Goal: Task Accomplishment & Management: Use online tool/utility

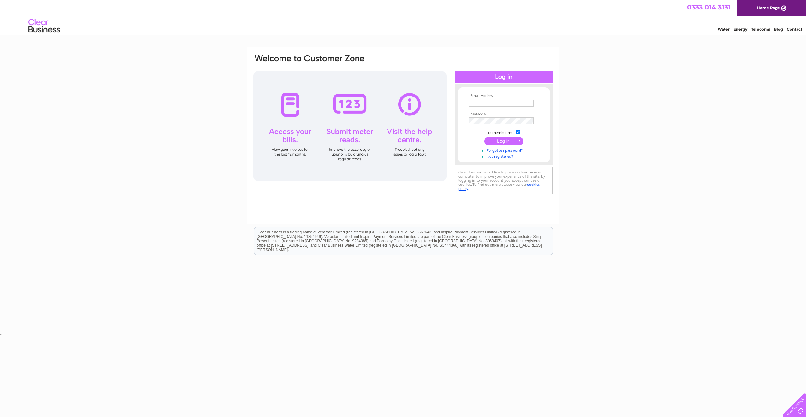
type input "fm.waterloo.st@sse.com"
click at [499, 142] on input "submit" at bounding box center [503, 141] width 39 height 9
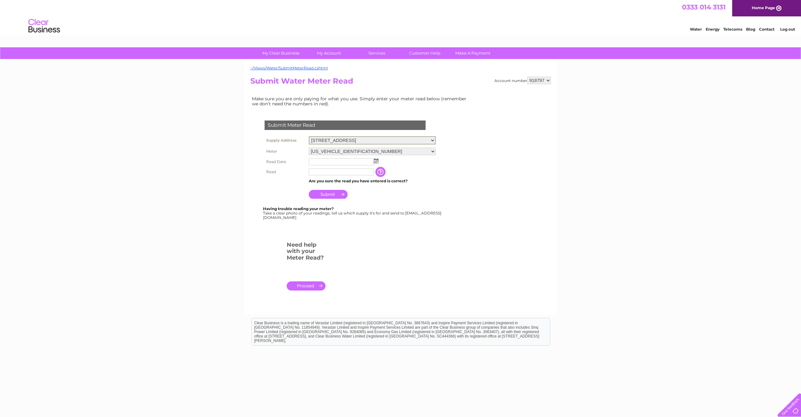
click at [393, 142] on select "1 Waterloo Street, Glasgow, Lanarkshire, G2 6AY" at bounding box center [372, 140] width 127 height 8
click at [393, 138] on select "1 Waterloo Street, Glasgow, Lanarkshire, G2 6AY" at bounding box center [372, 140] width 127 height 8
click at [376, 143] on select "1 Waterloo Street, Glasgow, Lanarkshire, G2 6AY" at bounding box center [372, 140] width 127 height 8
drag, startPoint x: 248, startPoint y: 146, endPoint x: 299, endPoint y: 152, distance: 50.8
click at [248, 146] on div "~/Views/Water/SubmitMeterRead.cshtml Account number 918797 Submit Water Meter R…" at bounding box center [400, 187] width 313 height 255
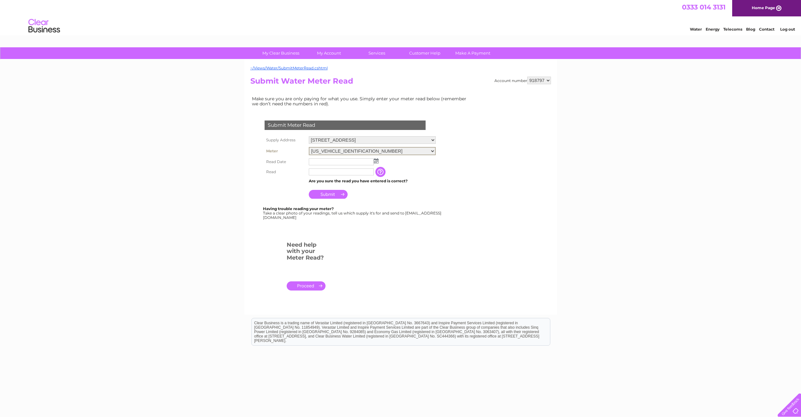
click at [386, 153] on select "06ELSTER09A050304" at bounding box center [372, 151] width 127 height 8
click at [377, 162] on img at bounding box center [376, 160] width 5 height 5
click at [327, 188] on link "1" at bounding box center [324, 188] width 10 height 6
type input "2025/09/01"
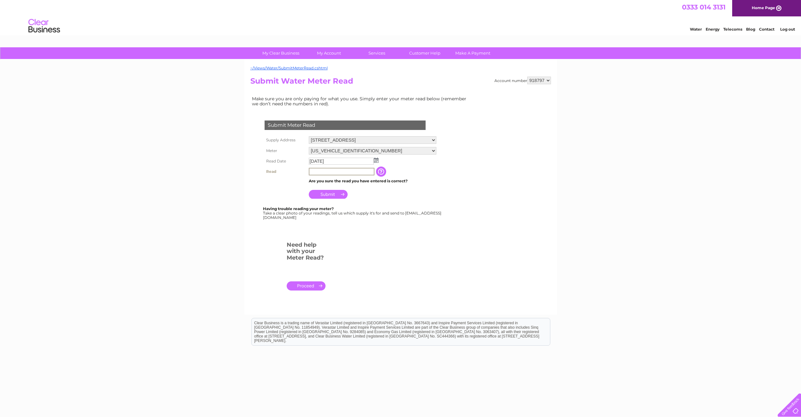
click at [343, 172] on input "text" at bounding box center [342, 172] width 66 height 8
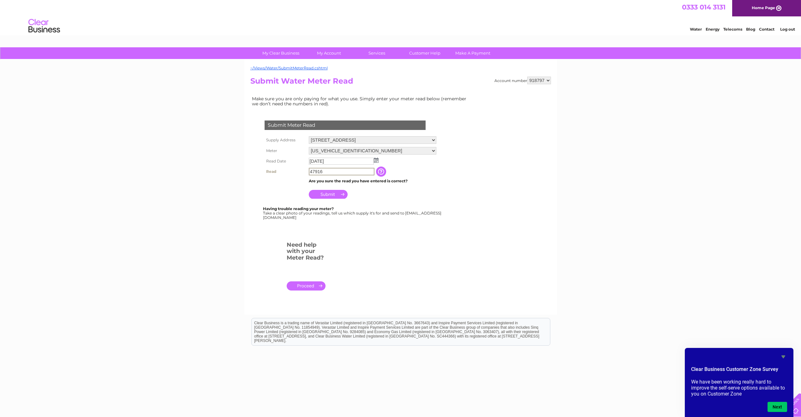
type input "47916"
click at [330, 189] on td "Submit" at bounding box center [372, 192] width 130 height 15
click at [328, 193] on input "Submit" at bounding box center [328, 193] width 39 height 9
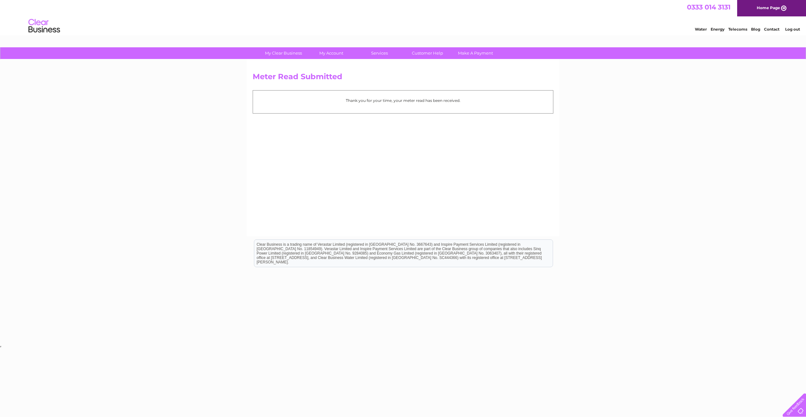
click at [741, 349] on html "My Clear Business Login Details My Details My Preferences Link Account My Accou…" at bounding box center [403, 174] width 806 height 349
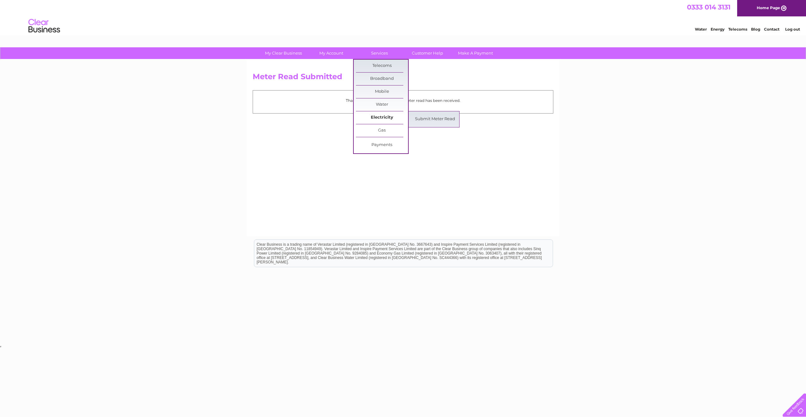
click at [383, 114] on link "Electricity" at bounding box center [382, 117] width 52 height 13
click at [438, 114] on link "Submit Meter Read" at bounding box center [435, 119] width 52 height 13
